Goal: Submit feedback/report problem

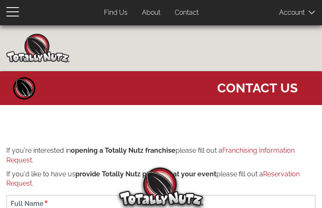
type input "PPlNWynA"
type input "[EMAIL_ADDRESS][DOMAIN_NAME]"
type input "7484783572"
